Goal: Information Seeking & Learning: Understand process/instructions

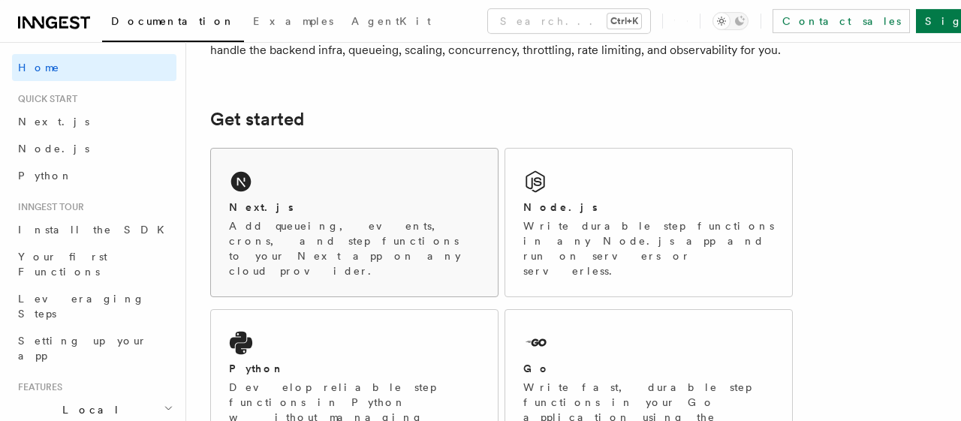
scroll to position [165, 0]
click at [300, 186] on div "Next.js Add queueing, events, crons, and step functions to your Next app on any…" at bounding box center [354, 222] width 287 height 148
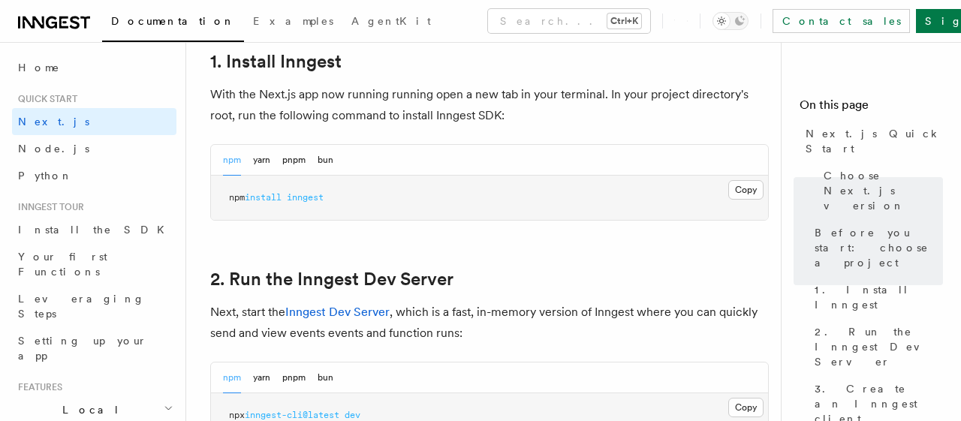
scroll to position [867, 0]
click at [756, 187] on button "Copy Copied" at bounding box center [746, 190] width 35 height 20
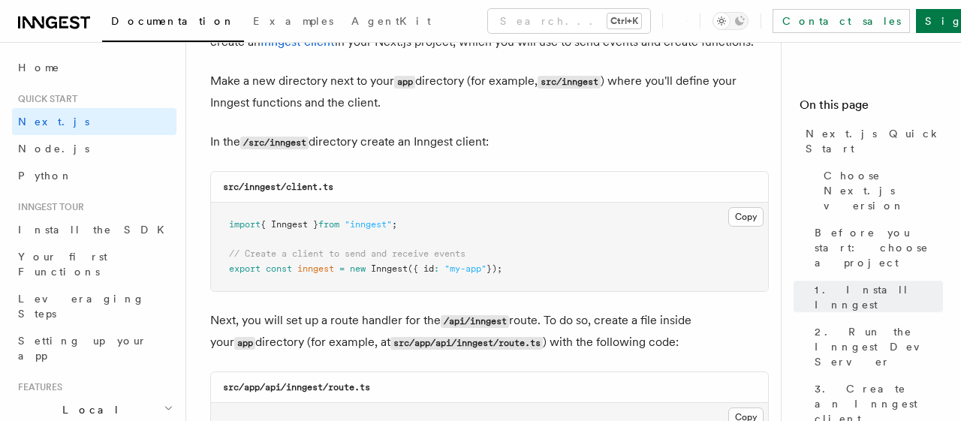
scroll to position [1854, 0]
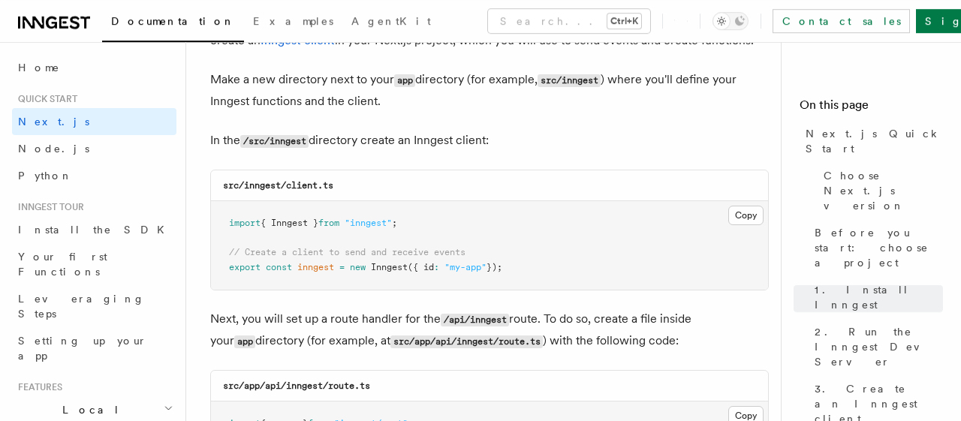
click at [267, 184] on code "src/inngest/client.ts" at bounding box center [278, 185] width 110 height 11
copy code "inngest"
click at [750, 211] on button "Copy Copied" at bounding box center [746, 216] width 35 height 20
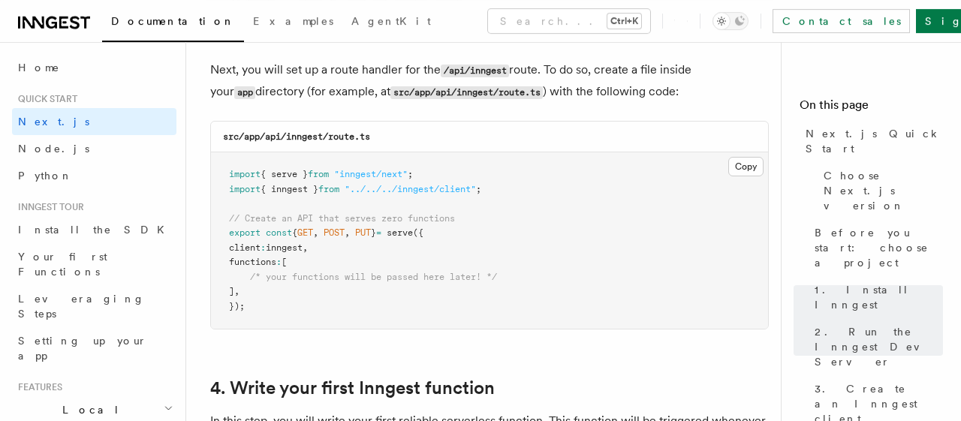
scroll to position [2099, 0]
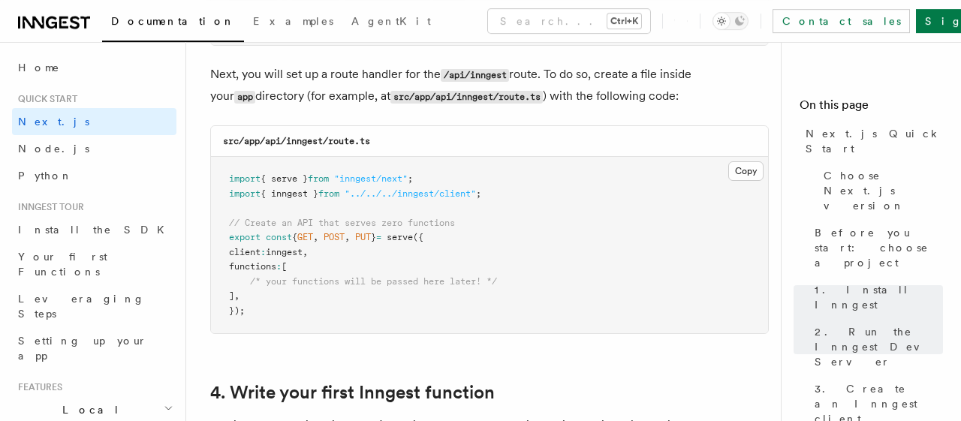
click at [303, 136] on h3 "src/app/api/inngest/route.ts" at bounding box center [296, 141] width 147 height 12
copy code "inngest"
click at [748, 174] on button "Copy Copied" at bounding box center [746, 171] width 35 height 20
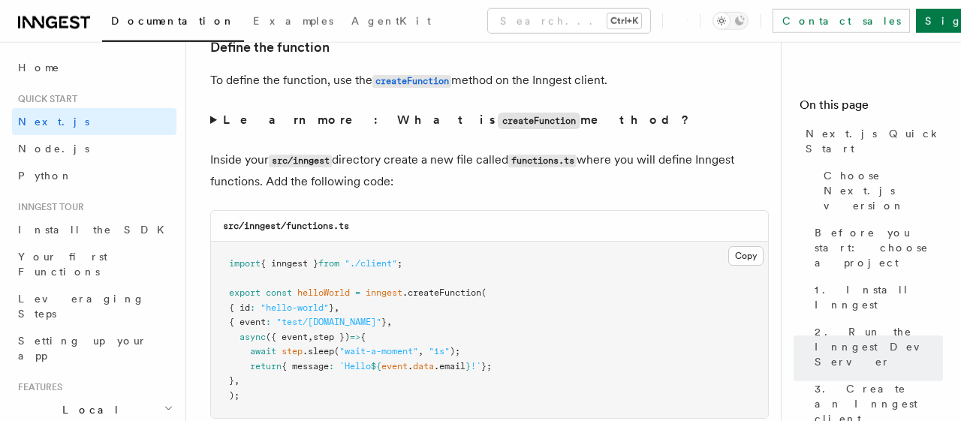
scroll to position [2573, 0]
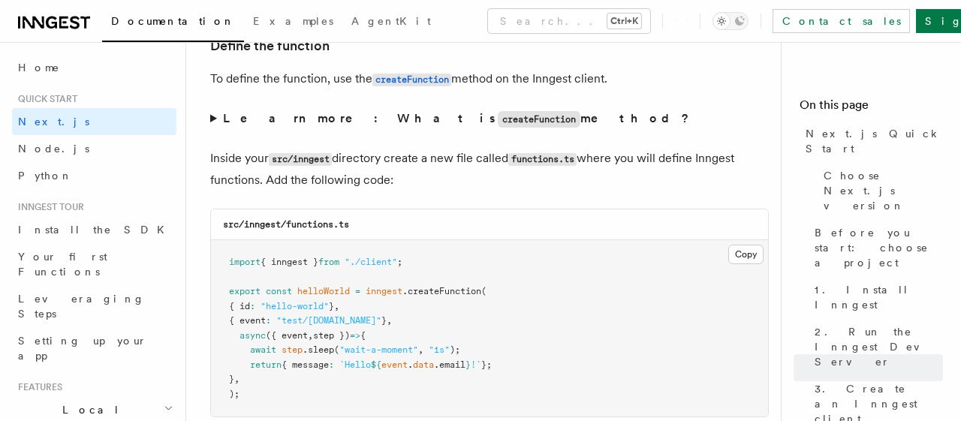
click at [330, 225] on code "src/inngest/functions.ts" at bounding box center [286, 224] width 126 height 11
copy code "functions"
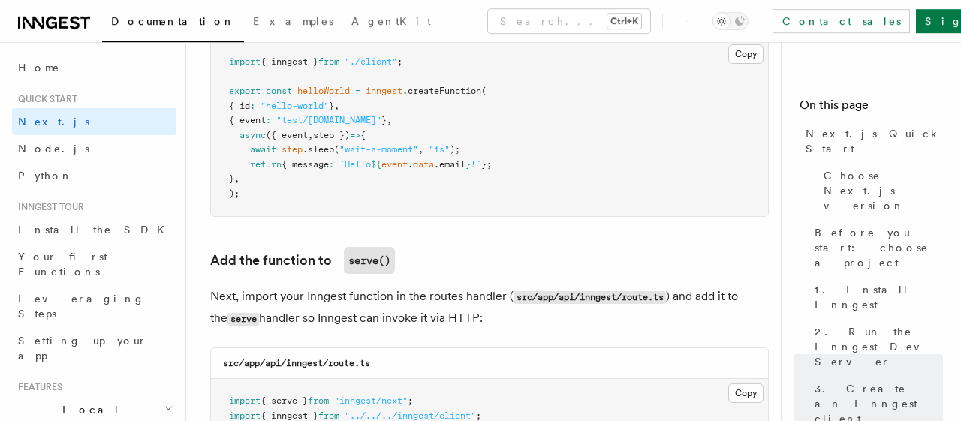
scroll to position [2778, 0]
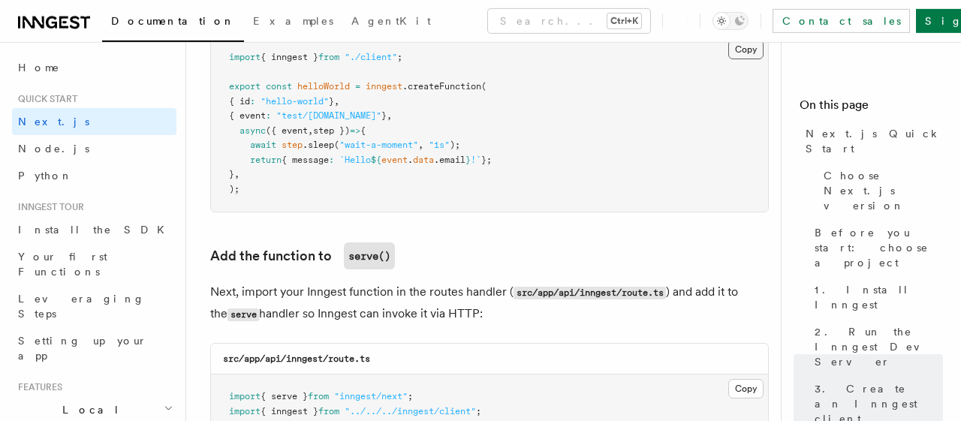
click at [752, 52] on button "Copy Copied" at bounding box center [746, 50] width 35 height 20
